Goal: Information Seeking & Learning: Learn about a topic

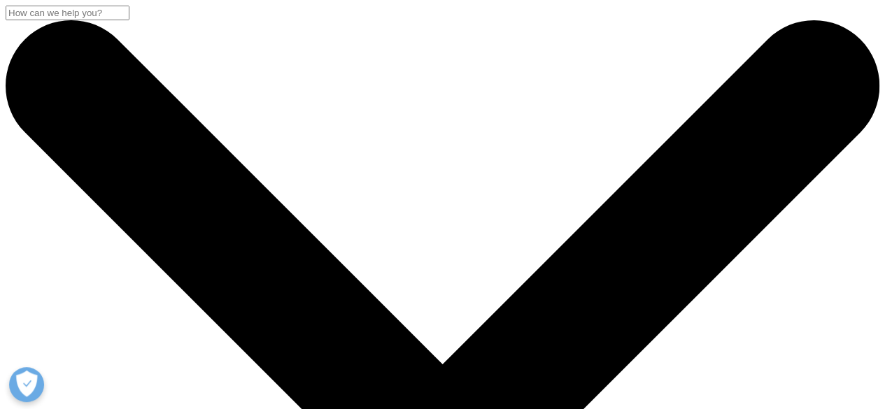
click at [129, 20] on input "Search" at bounding box center [68, 13] width 124 height 15
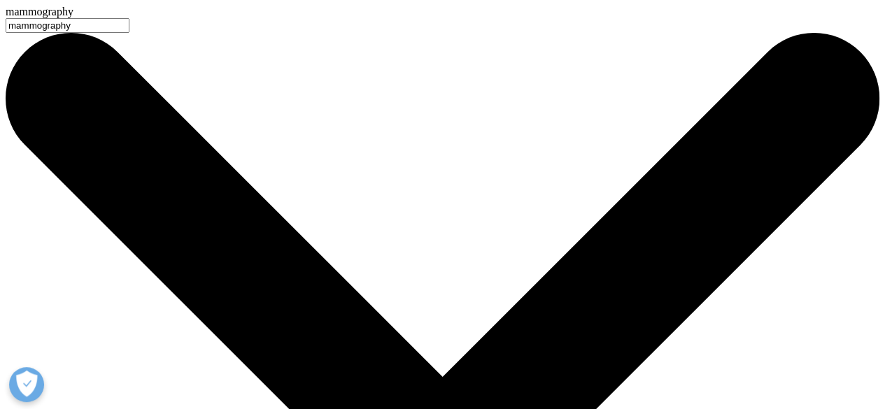
type input "mammography"
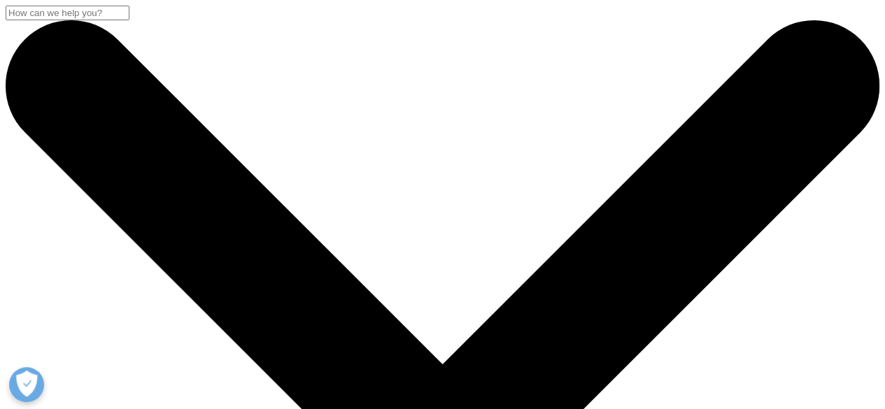
drag, startPoint x: 200, startPoint y: 229, endPoint x: -130, endPoint y: 225, distance: 330.3
paste input "based"
drag, startPoint x: 90, startPoint y: 227, endPoint x: -64, endPoint y: 215, distance: 155.1
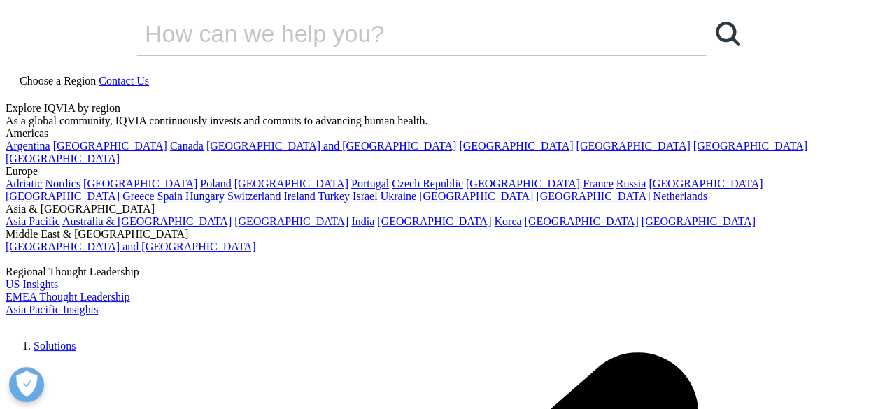
type input "mammography"
